Goal: Task Accomplishment & Management: Manage account settings

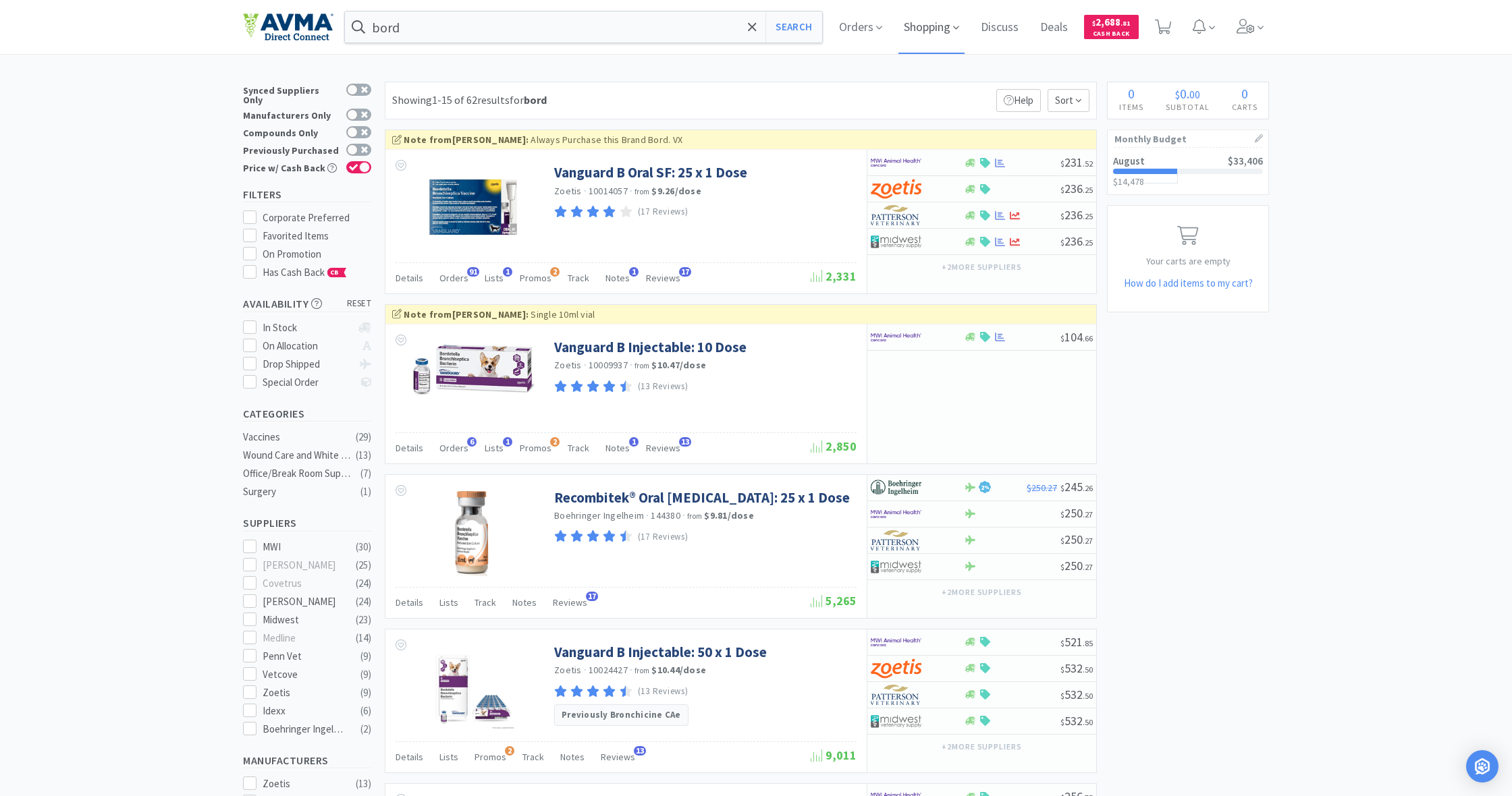
click at [934, 28] on span "Shopping" at bounding box center [931, 27] width 66 height 54
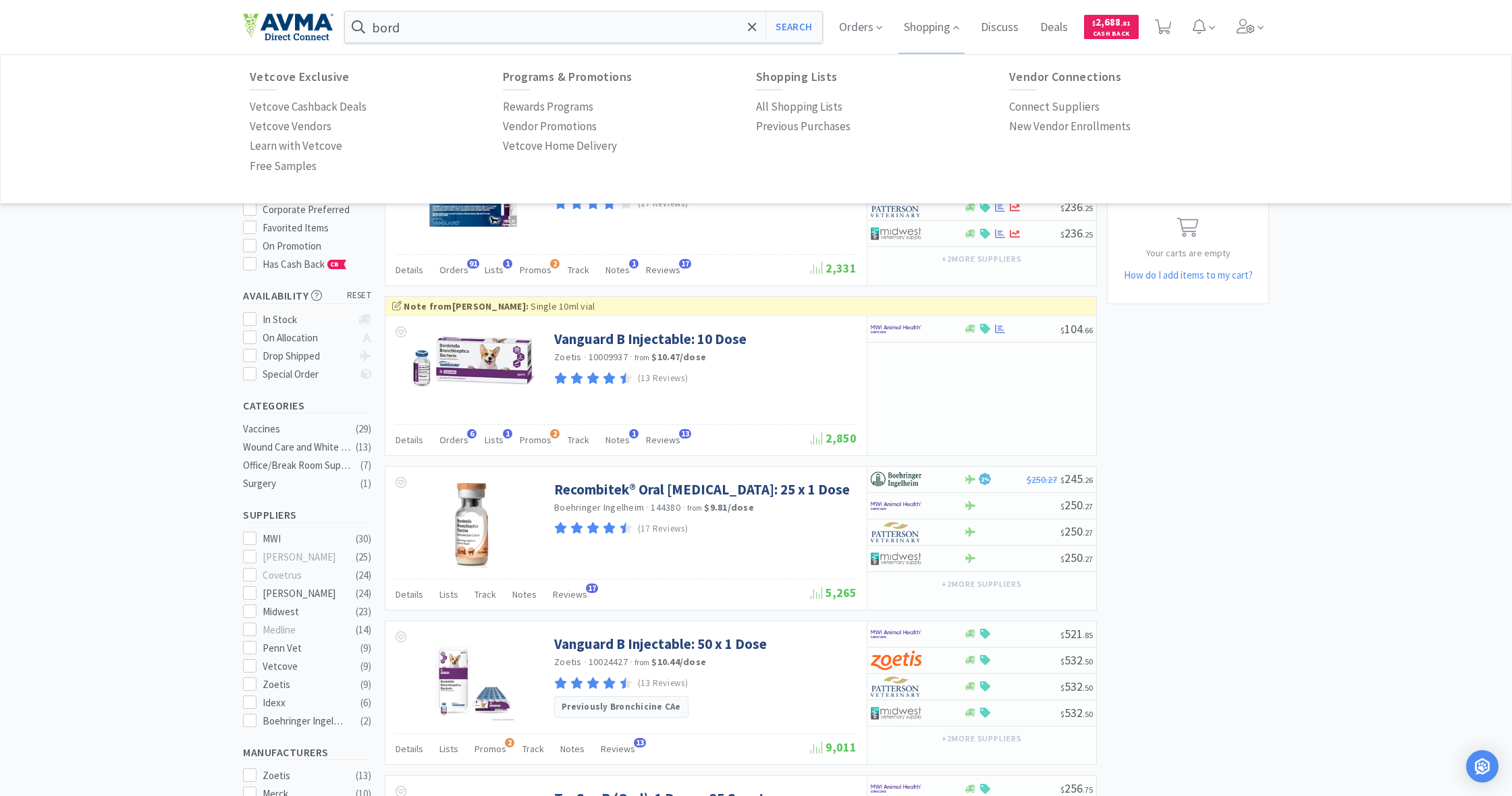
scroll to position [12, 0]
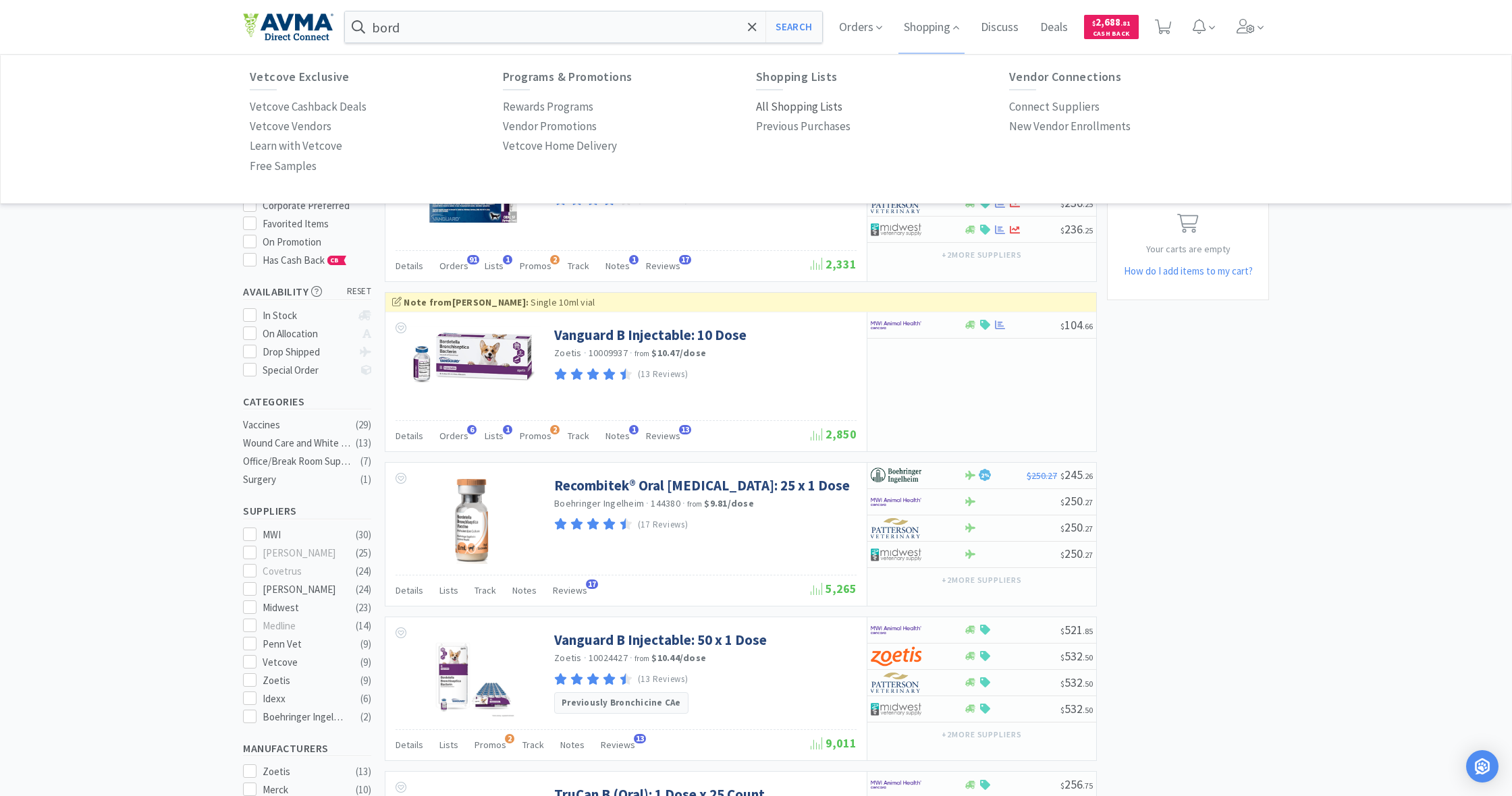
click at [777, 100] on p "All Shopping Lists" at bounding box center [798, 106] width 86 height 18
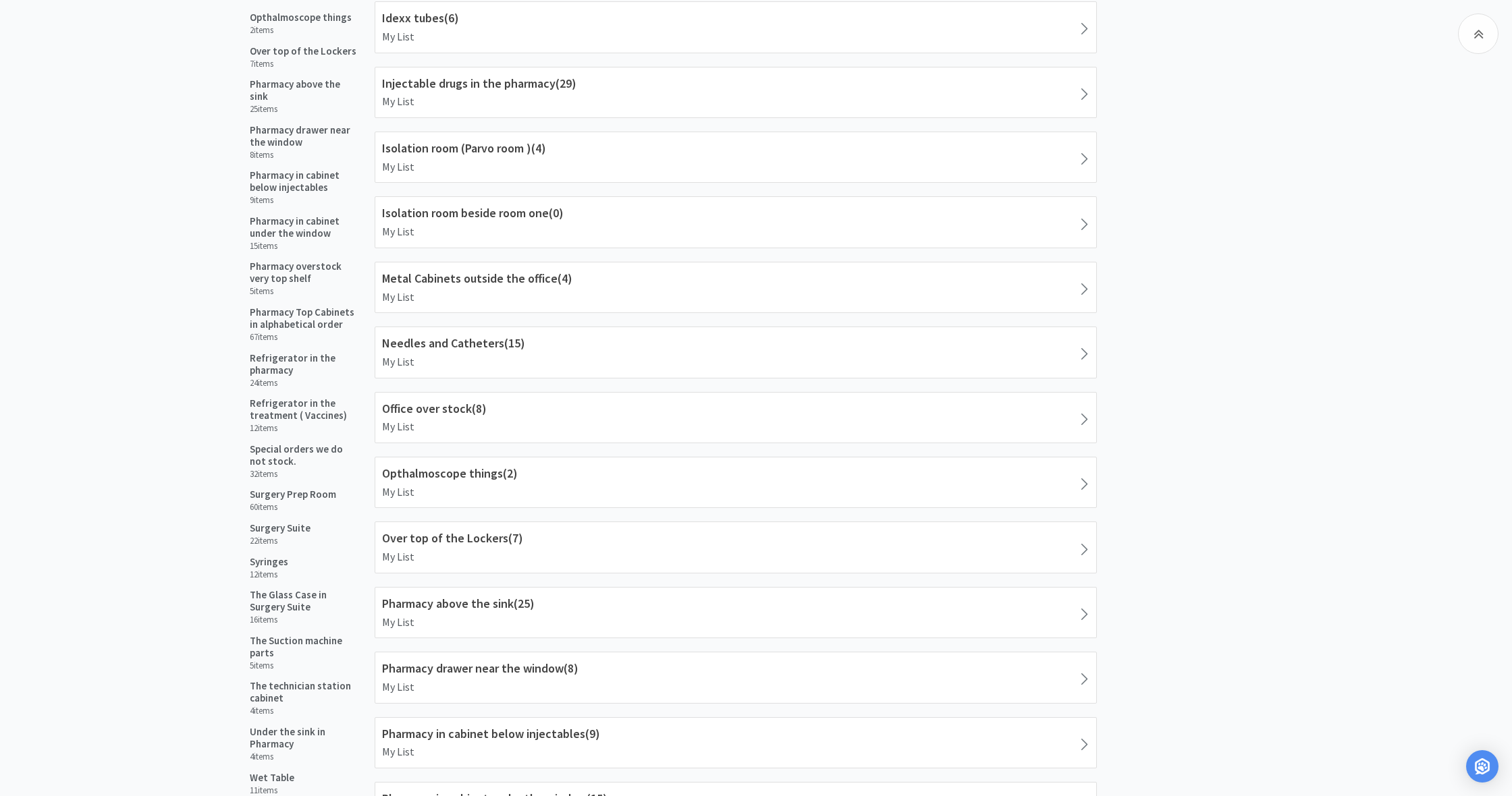
scroll to position [1191, 0]
click at [293, 395] on h5 "Refrigerator in the treatment ( Vaccines)" at bounding box center [304, 406] width 109 height 25
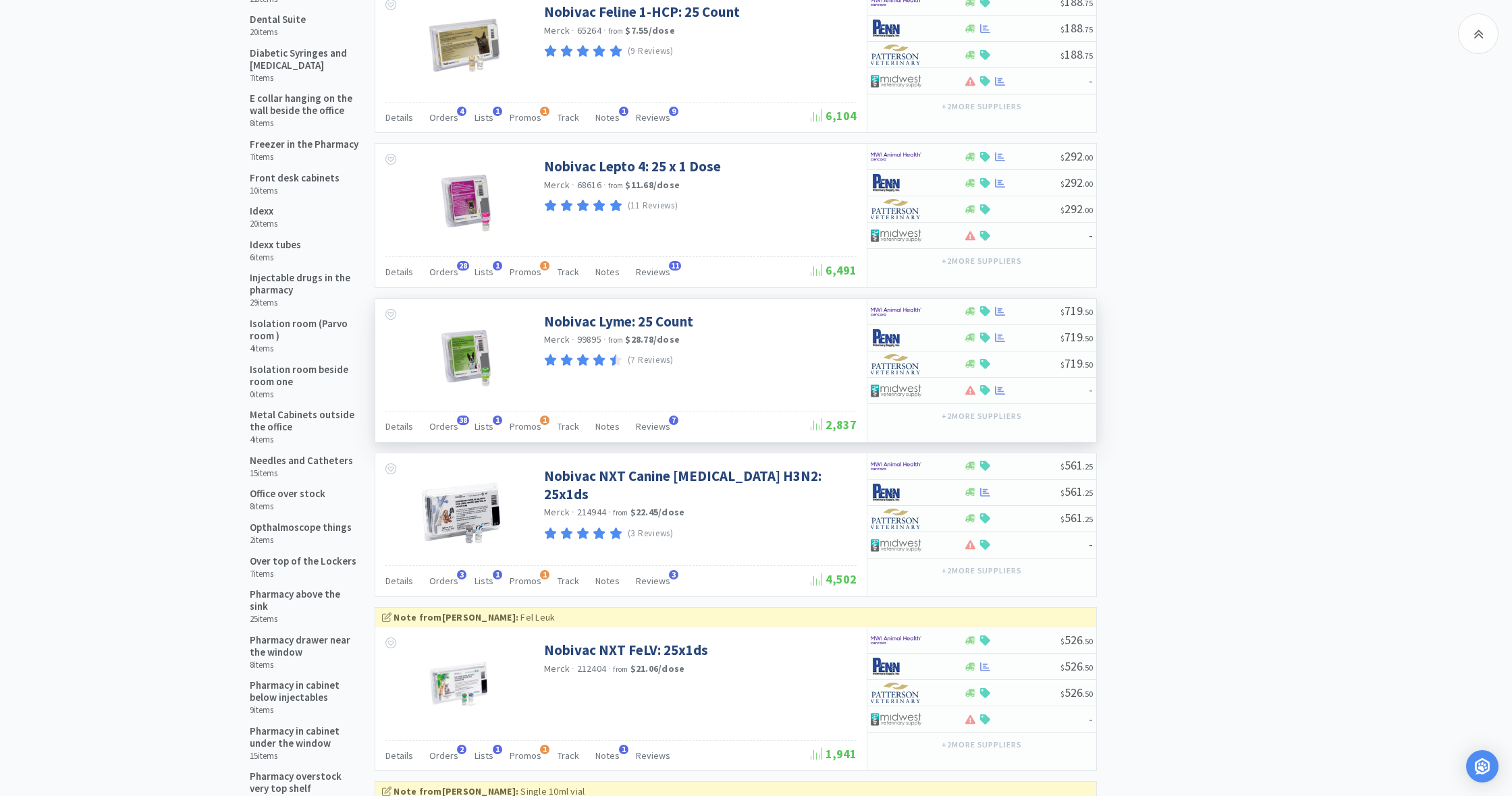
scroll to position [679, 0]
click at [445, 419] on span "Orders" at bounding box center [443, 424] width 29 height 12
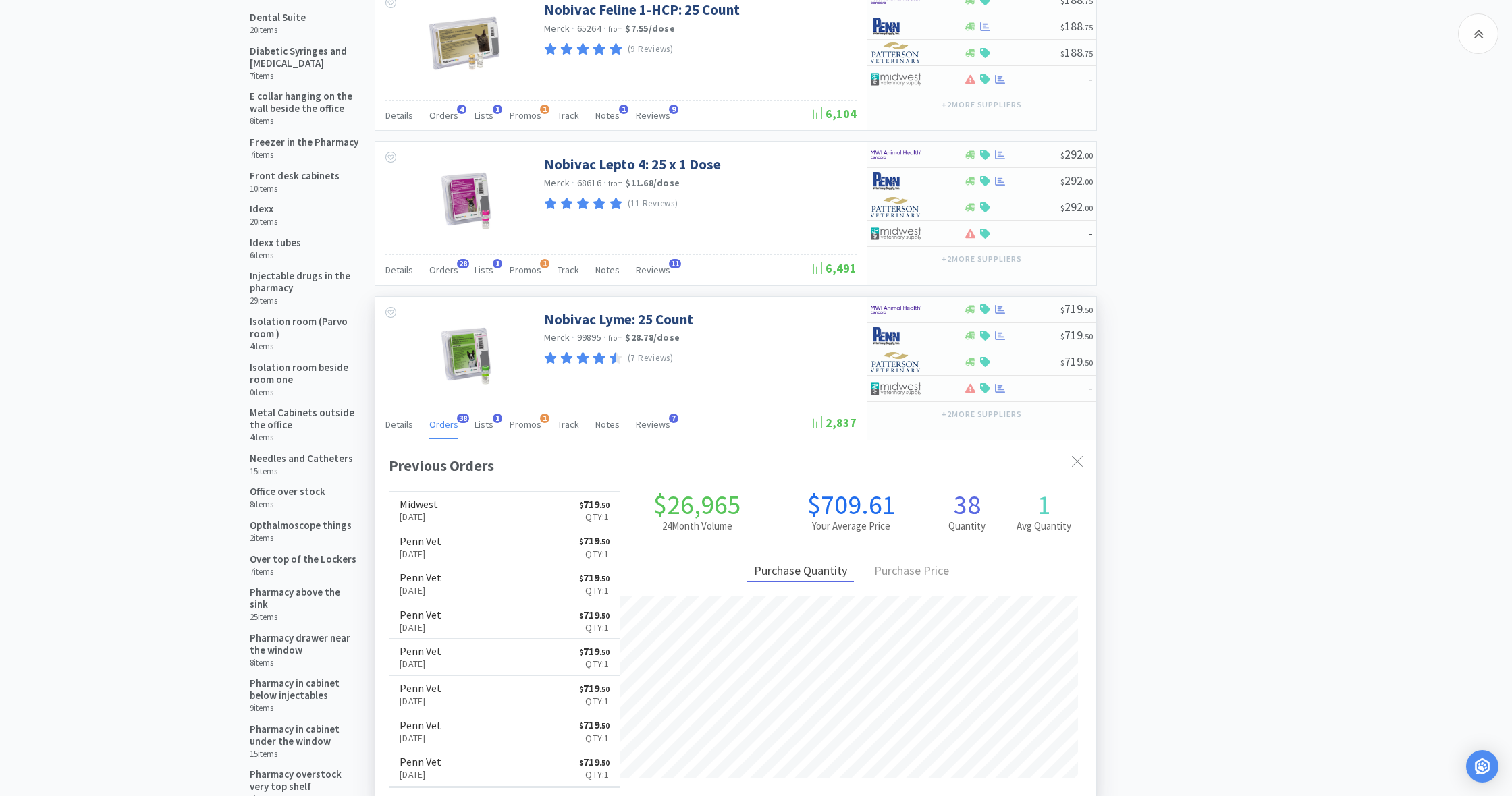
scroll to position [361, 721]
click at [504, 499] on link "Midwest [DATE] $ 719 . 50 Qty: 1" at bounding box center [505, 510] width 230 height 37
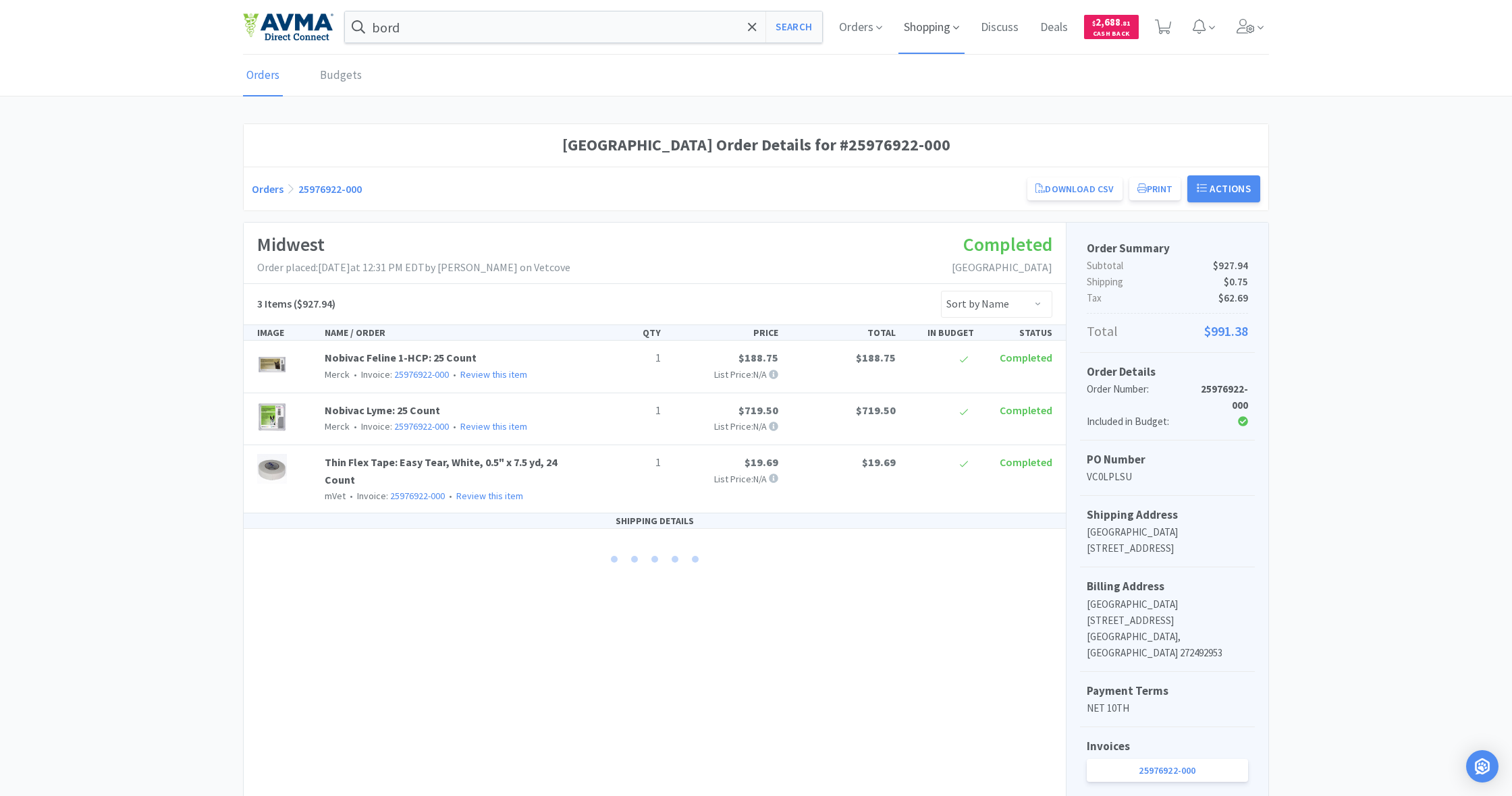
click at [921, 26] on span "Shopping" at bounding box center [931, 27] width 66 height 54
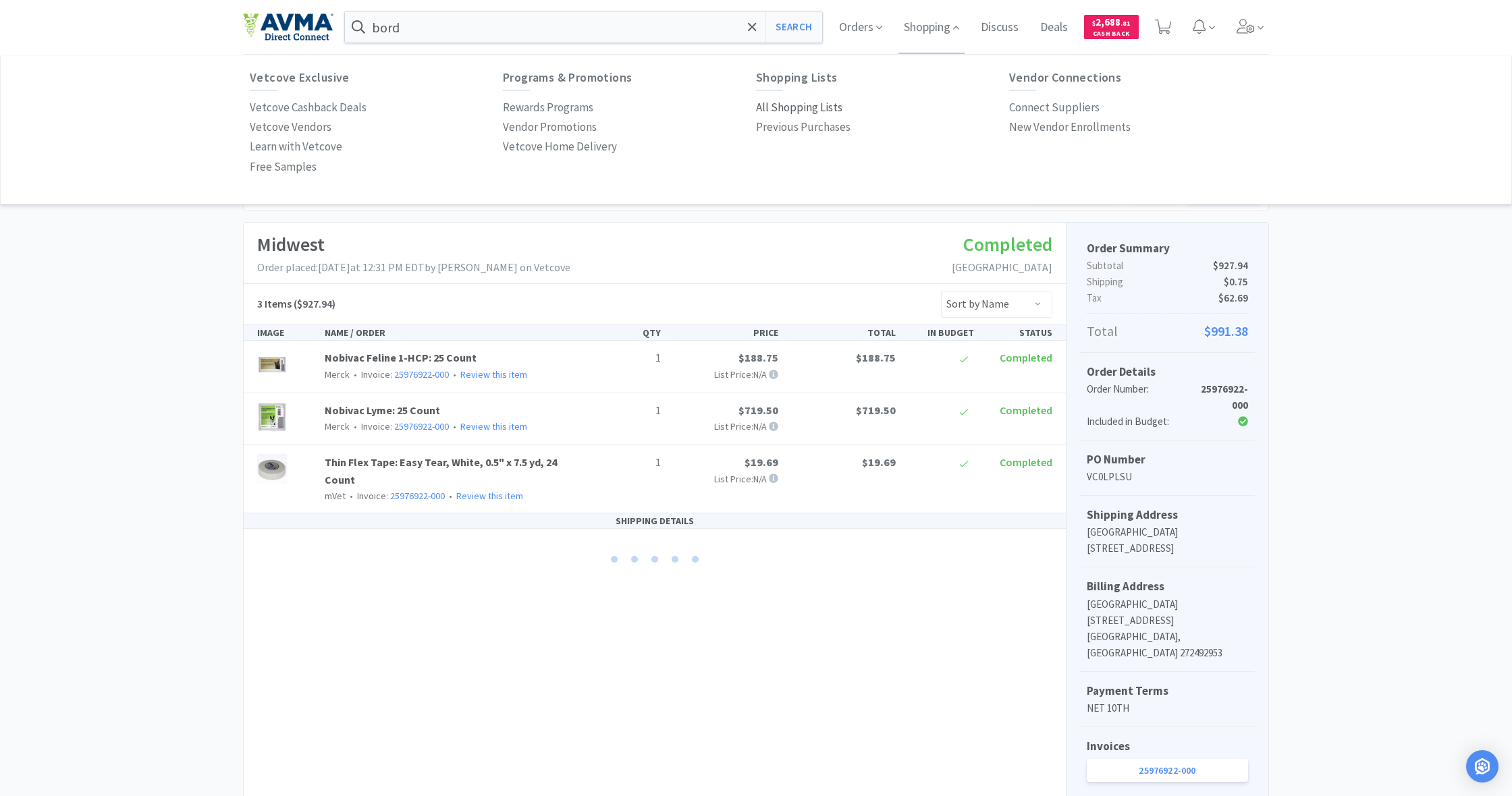
click at [785, 106] on p "All Shopping Lists" at bounding box center [798, 107] width 86 height 18
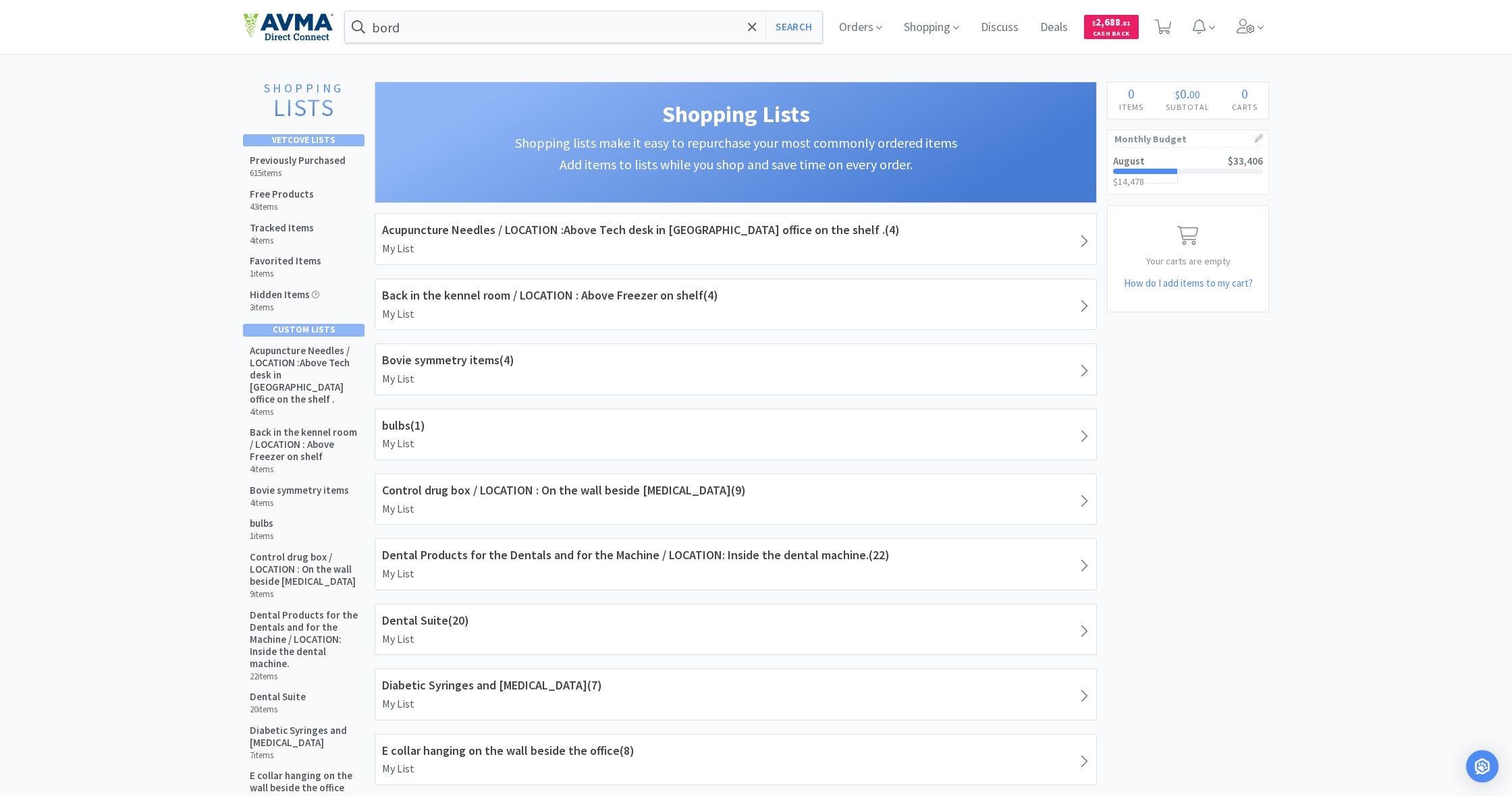
scroll to position [1, 0]
click at [283, 156] on h5 "Previously Purchased" at bounding box center [298, 159] width 96 height 12
